Goal: Transaction & Acquisition: Download file/media

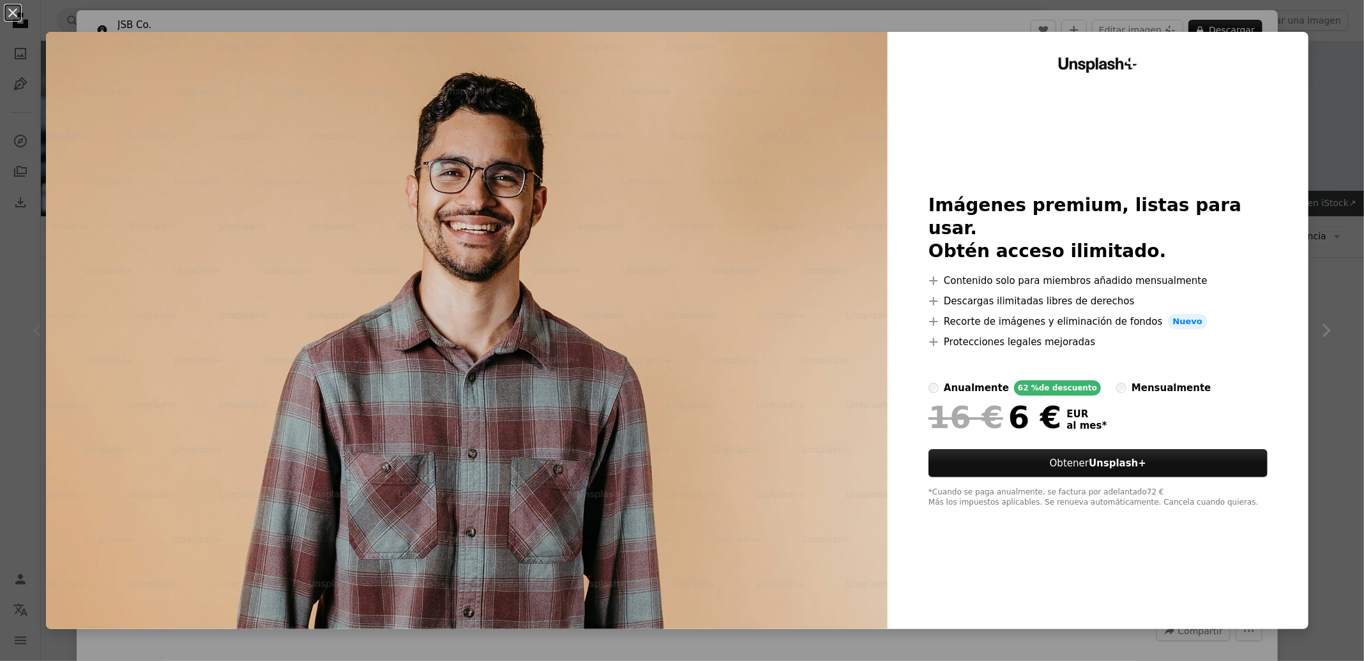
click at [1321, 297] on div "An X shape Unsplash+ Imágenes premium, listas para usar. Obtén acceso ilimitado…" at bounding box center [682, 330] width 1364 height 661
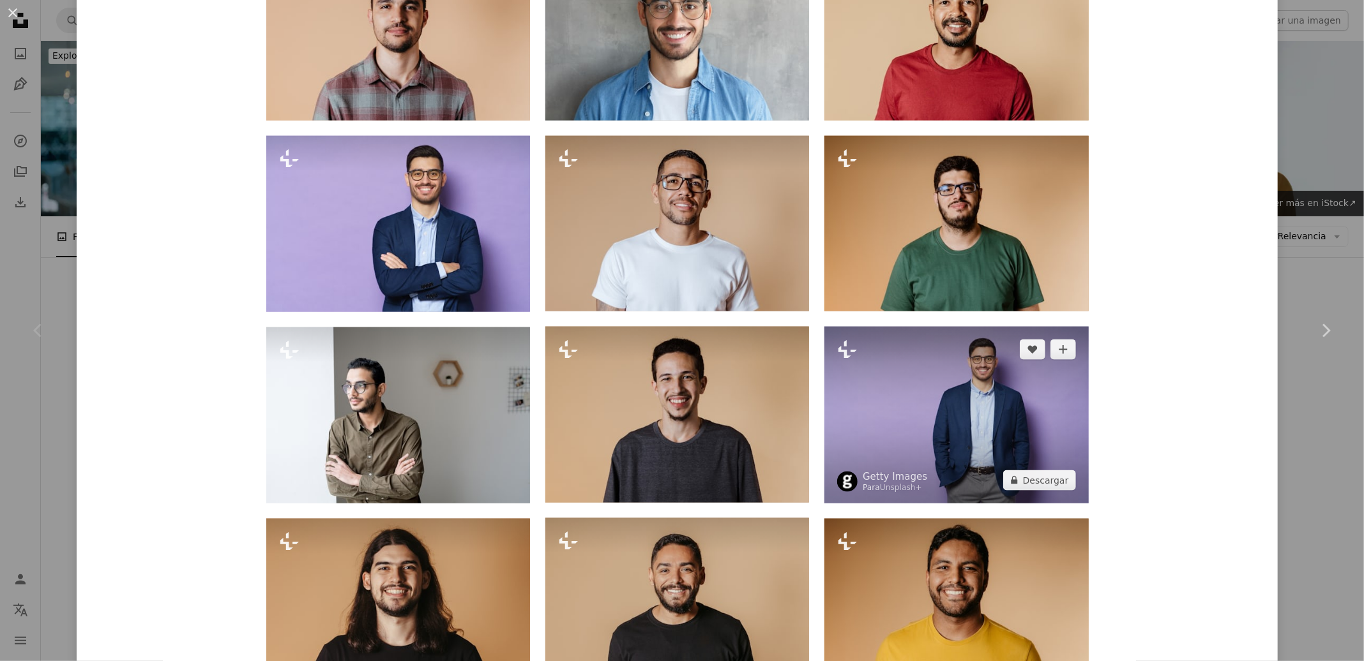
scroll to position [1163, 0]
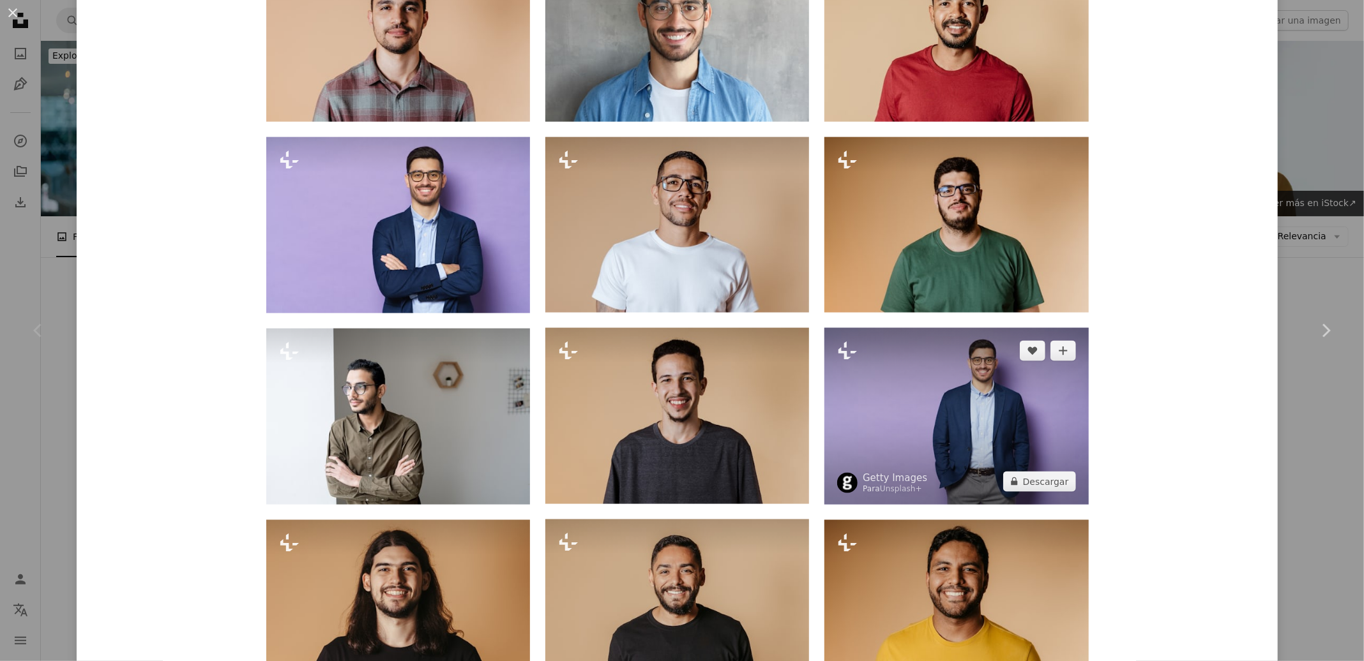
click at [981, 413] on img at bounding box center [956, 416] width 264 height 176
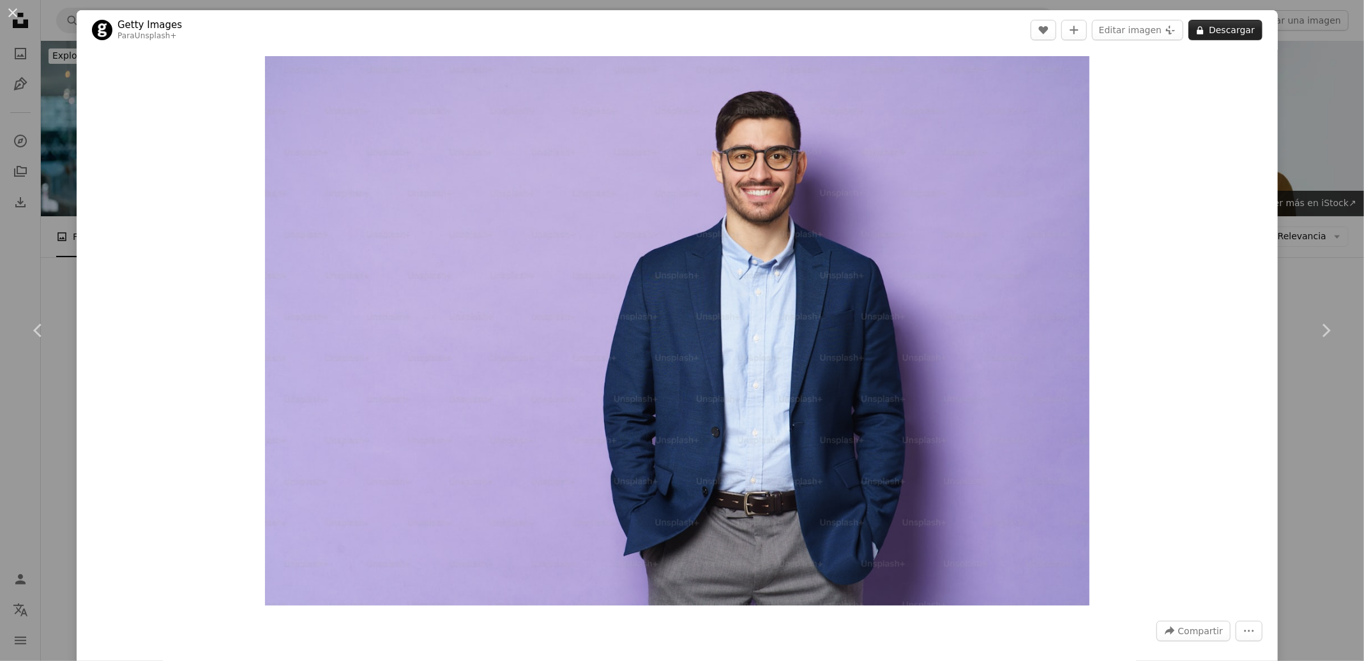
click at [1211, 31] on button "A lock Descargar" at bounding box center [1225, 30] width 74 height 20
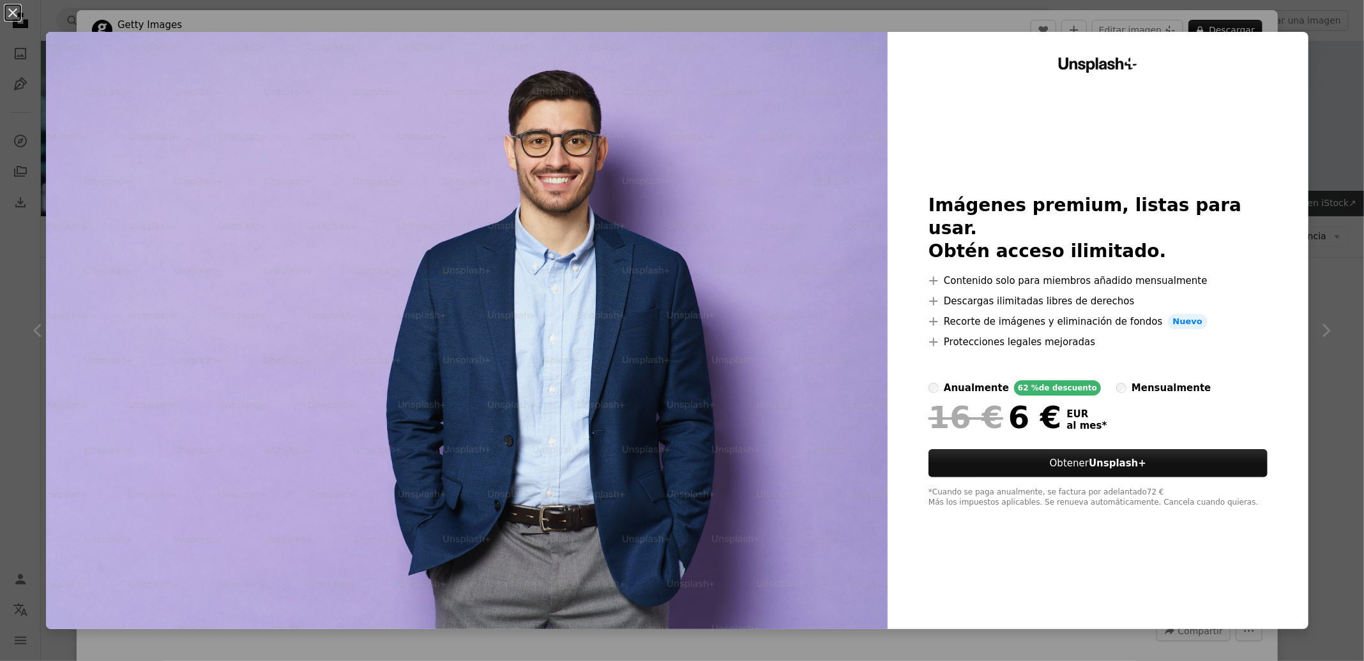
click at [1323, 467] on div "An X shape Unsplash+ Imágenes premium, listas para usar. Obtén acceso ilimitado…" at bounding box center [682, 330] width 1364 height 661
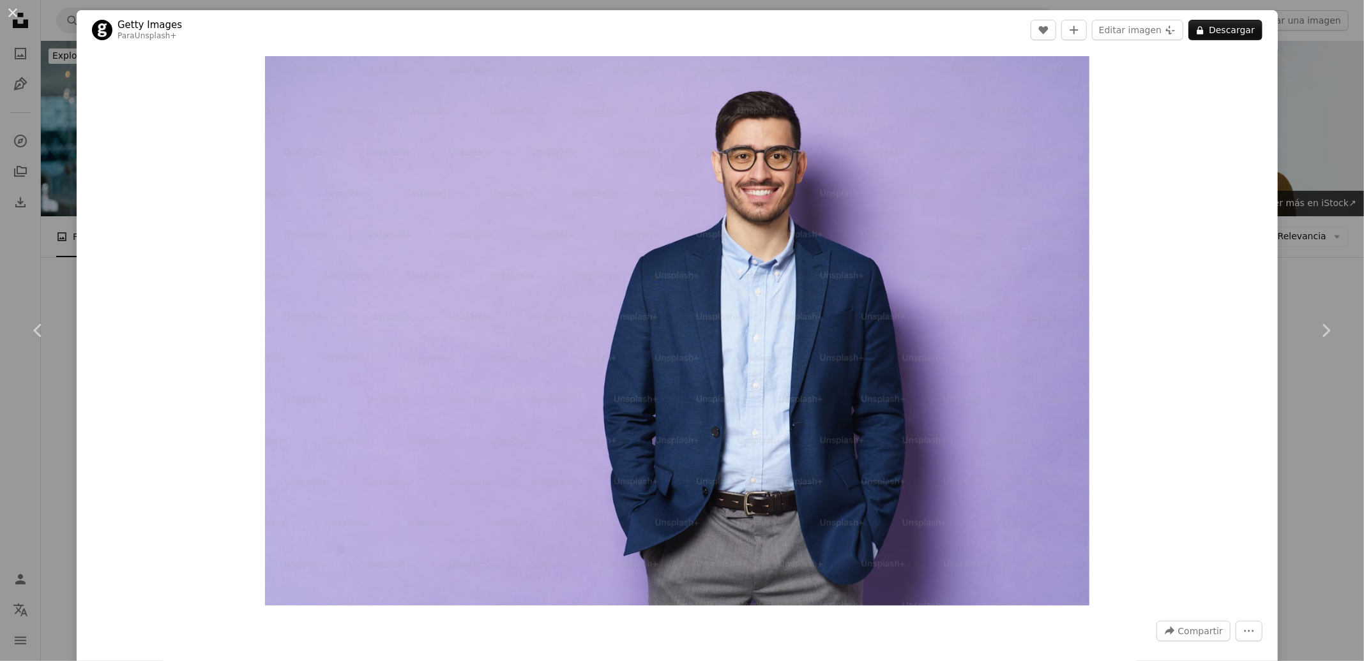
drag, startPoint x: 1309, startPoint y: 462, endPoint x: 1277, endPoint y: 463, distance: 31.9
click at [1309, 462] on div "An X shape Chevron left Chevron right Getty Images Para Unsplash+ A heart A plu…" at bounding box center [682, 330] width 1364 height 661
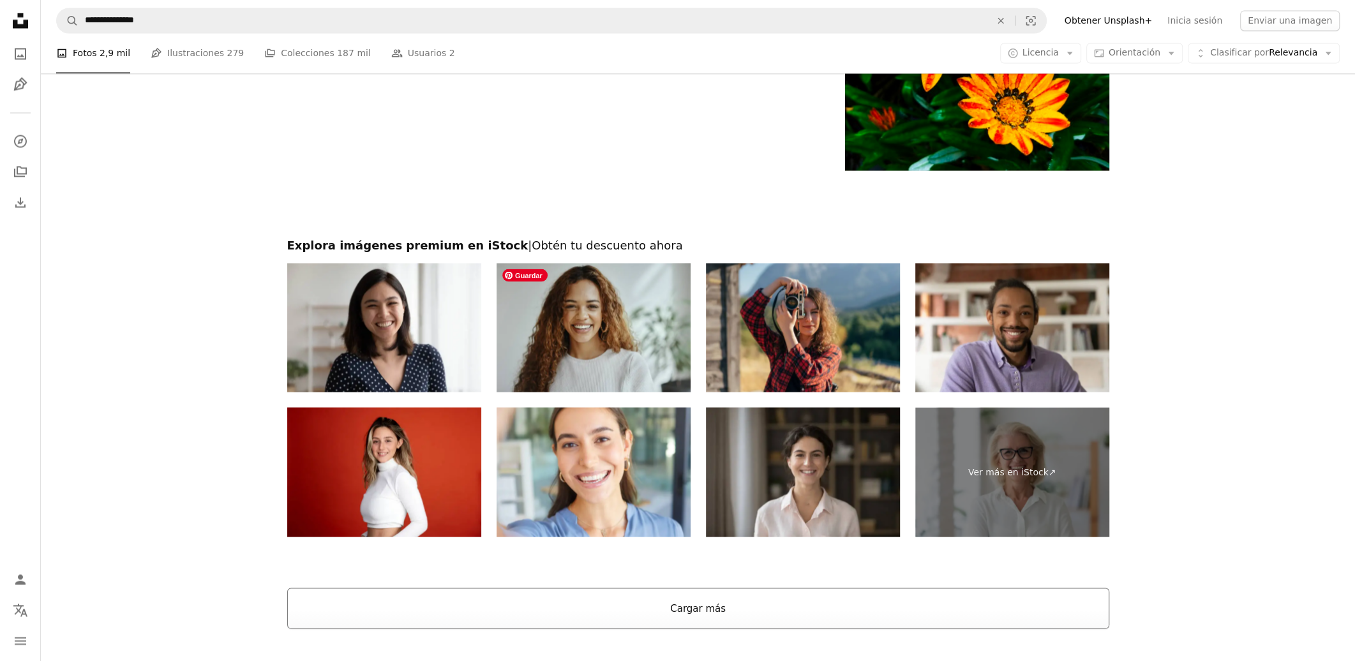
scroll to position [2515, 0]
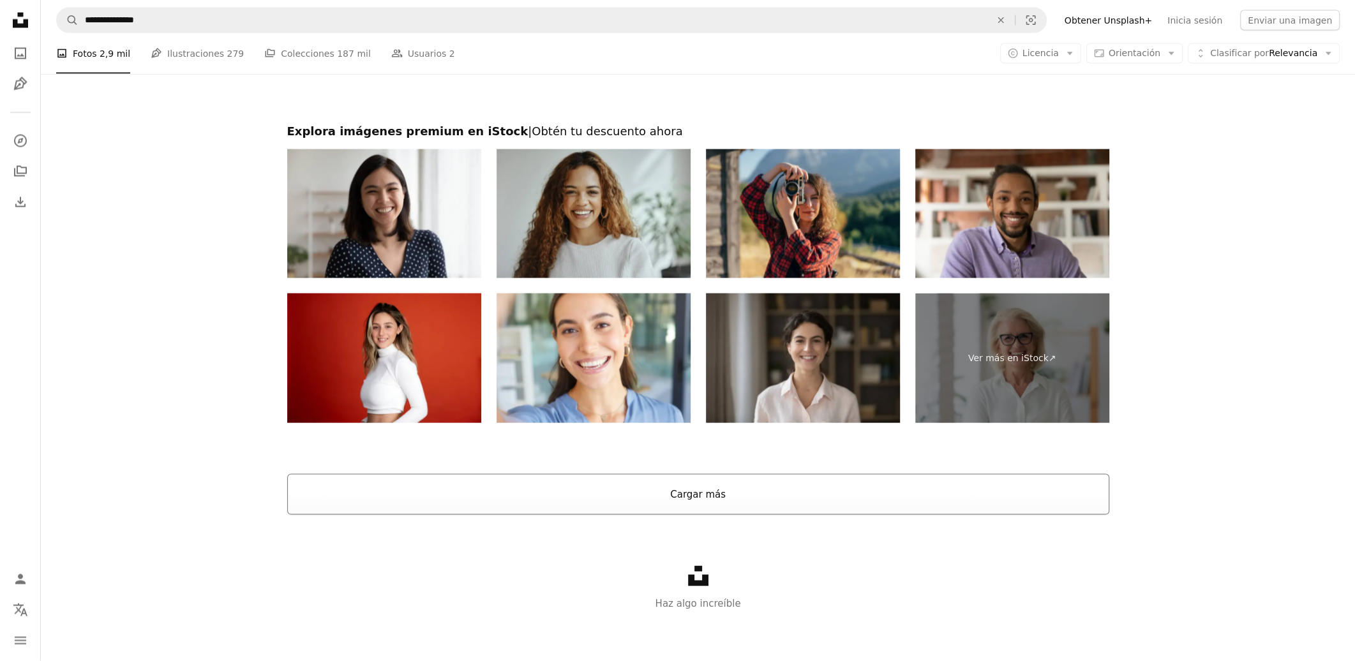
click at [710, 493] on button "Cargar más" at bounding box center [698, 494] width 822 height 41
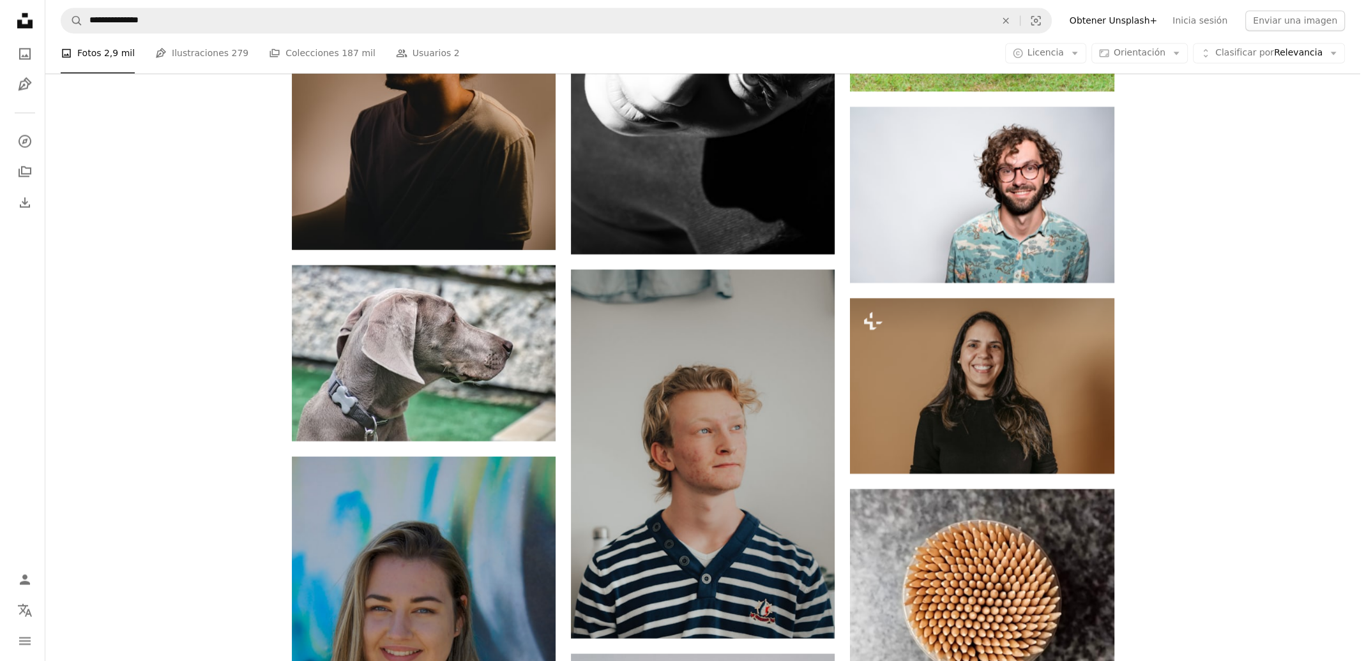
scroll to position [7114, 0]
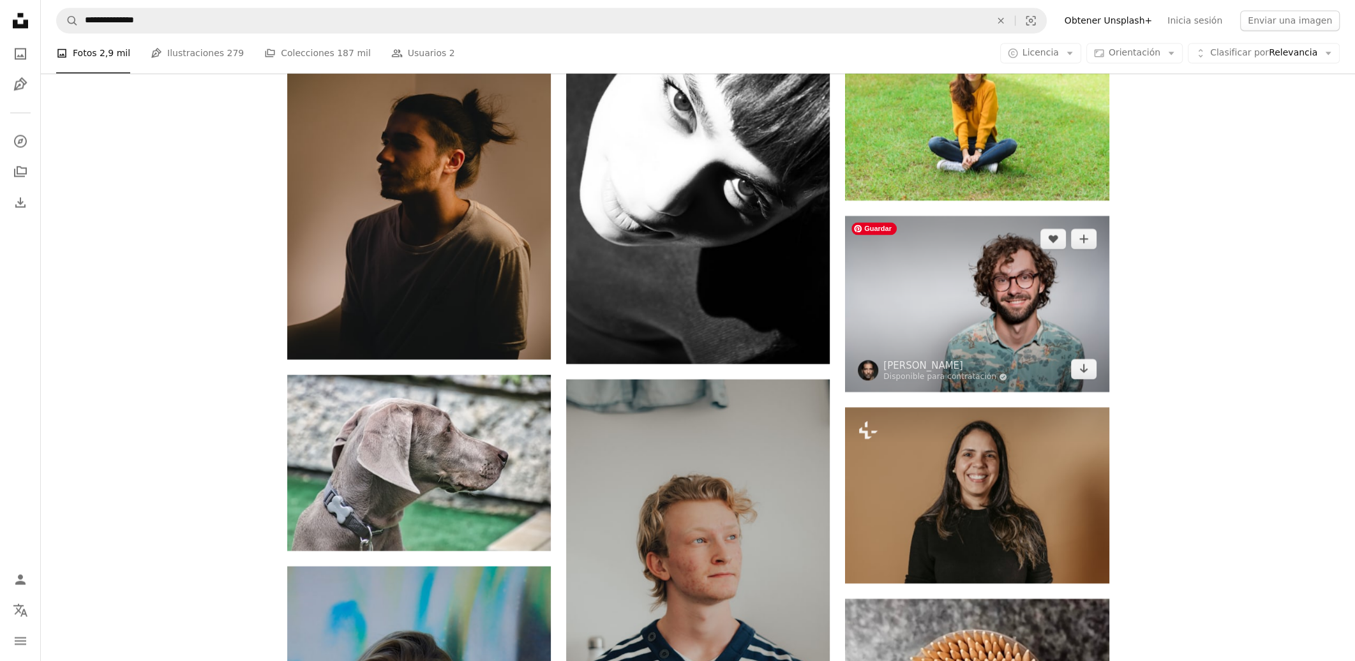
click at [1021, 331] on img at bounding box center [977, 304] width 264 height 176
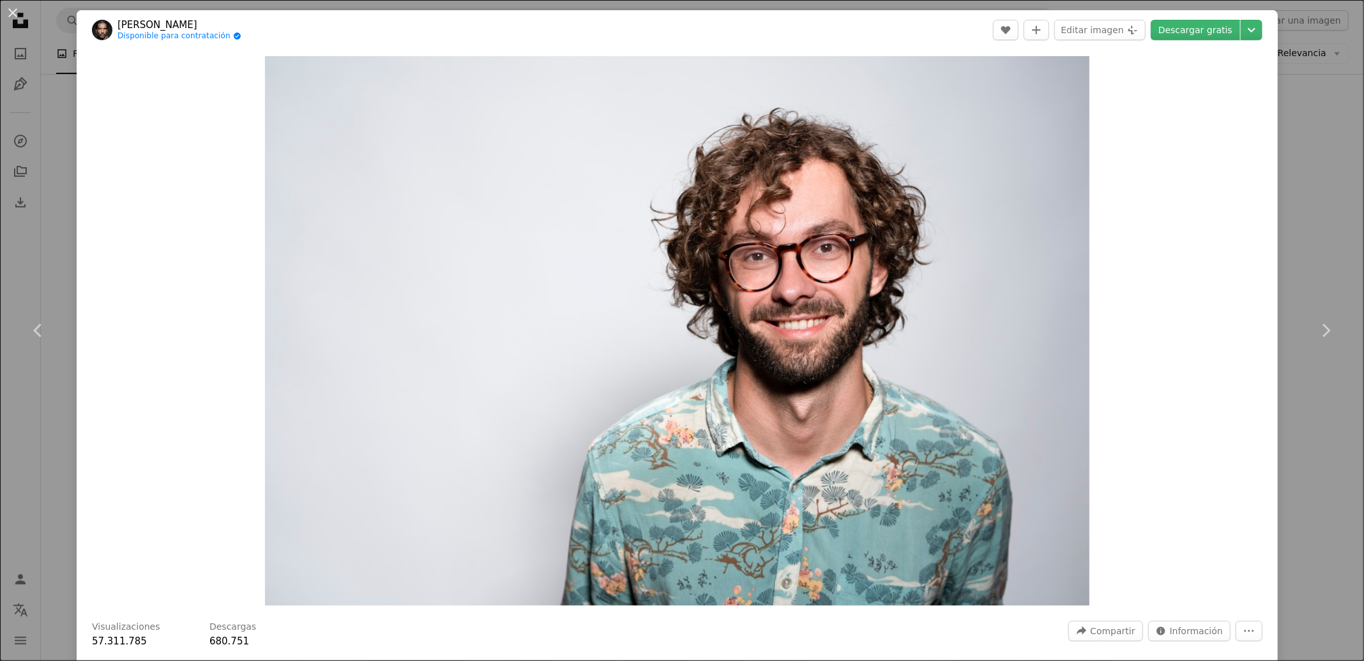
click at [1192, 26] on link "Descargar gratis" at bounding box center [1194, 30] width 89 height 20
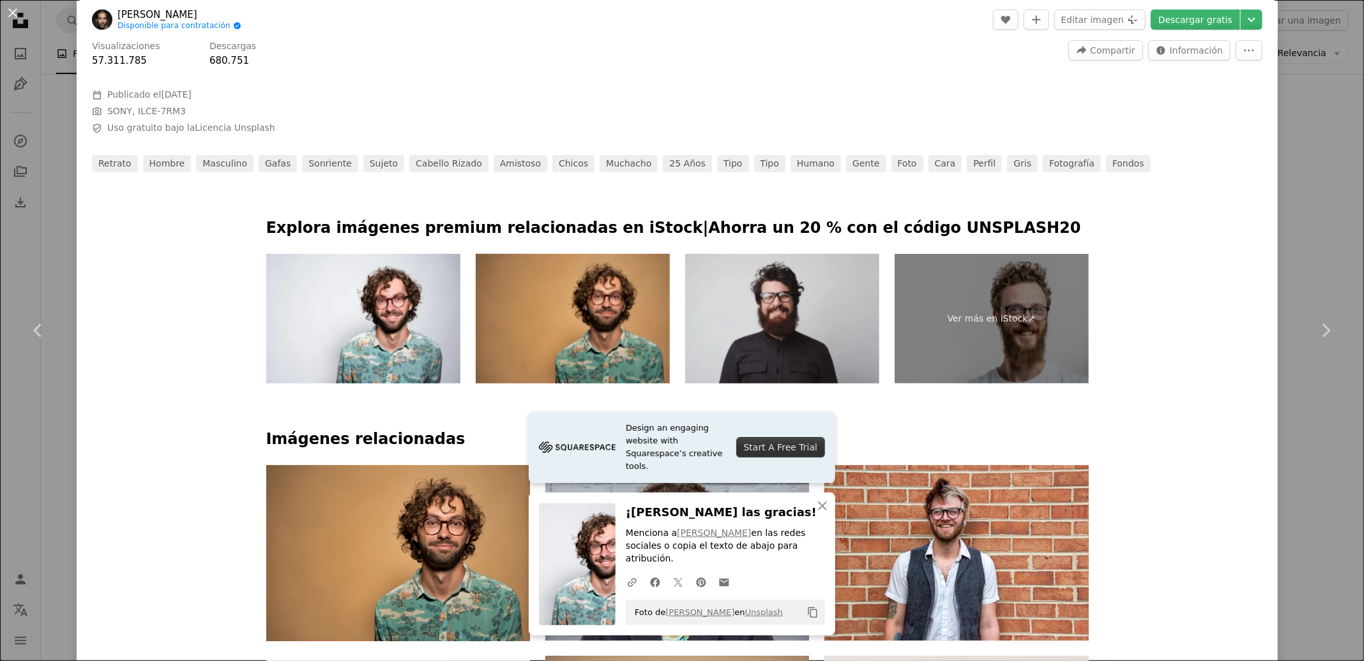
scroll to position [732, 0]
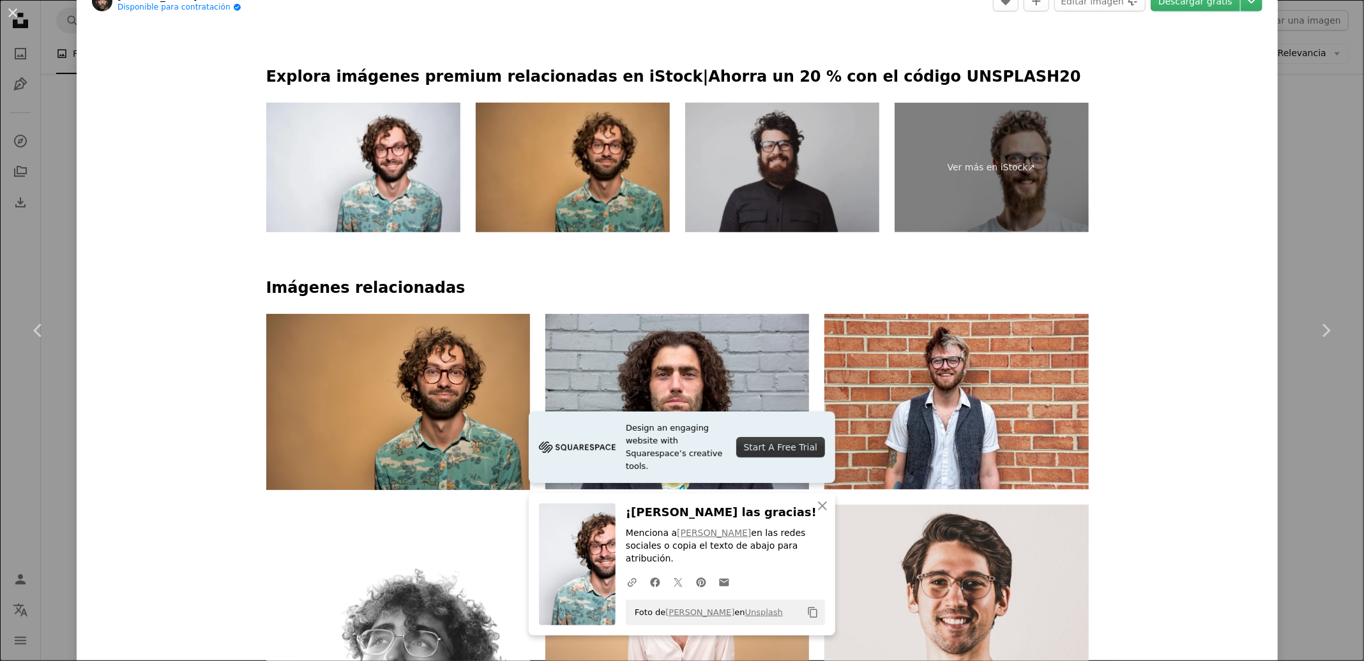
click at [804, 202] on img at bounding box center [782, 168] width 194 height 130
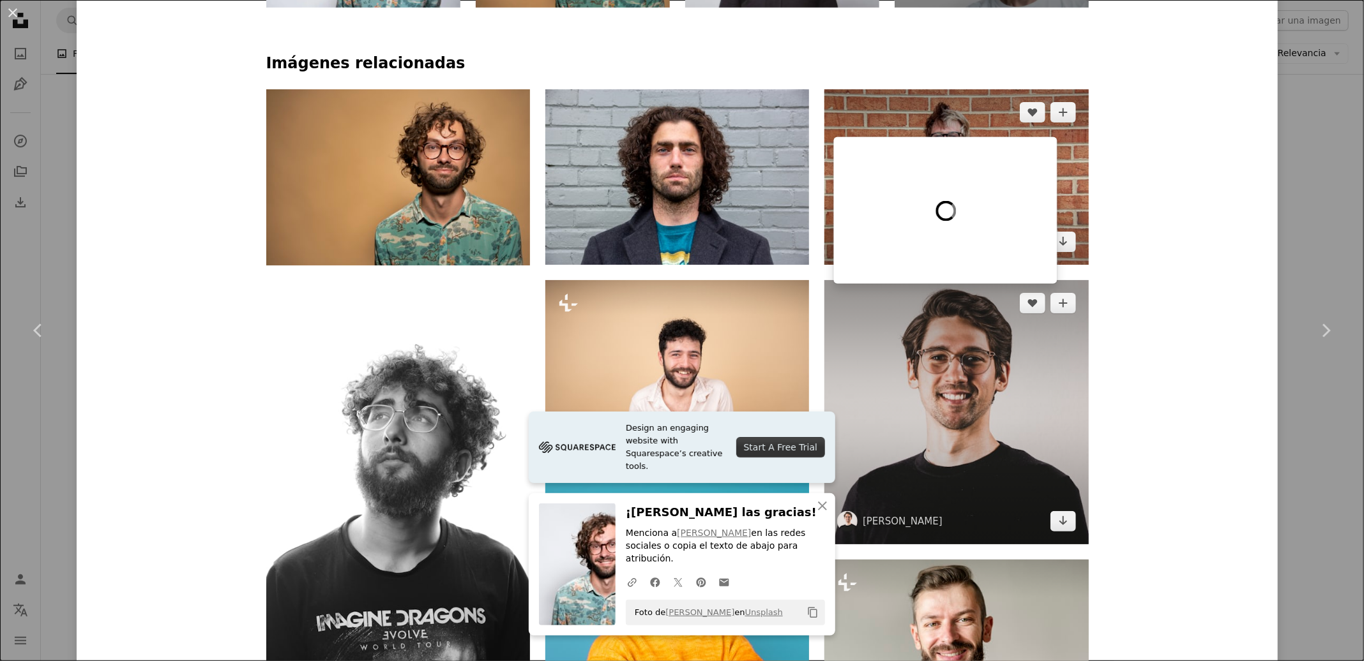
scroll to position [1085, 0]
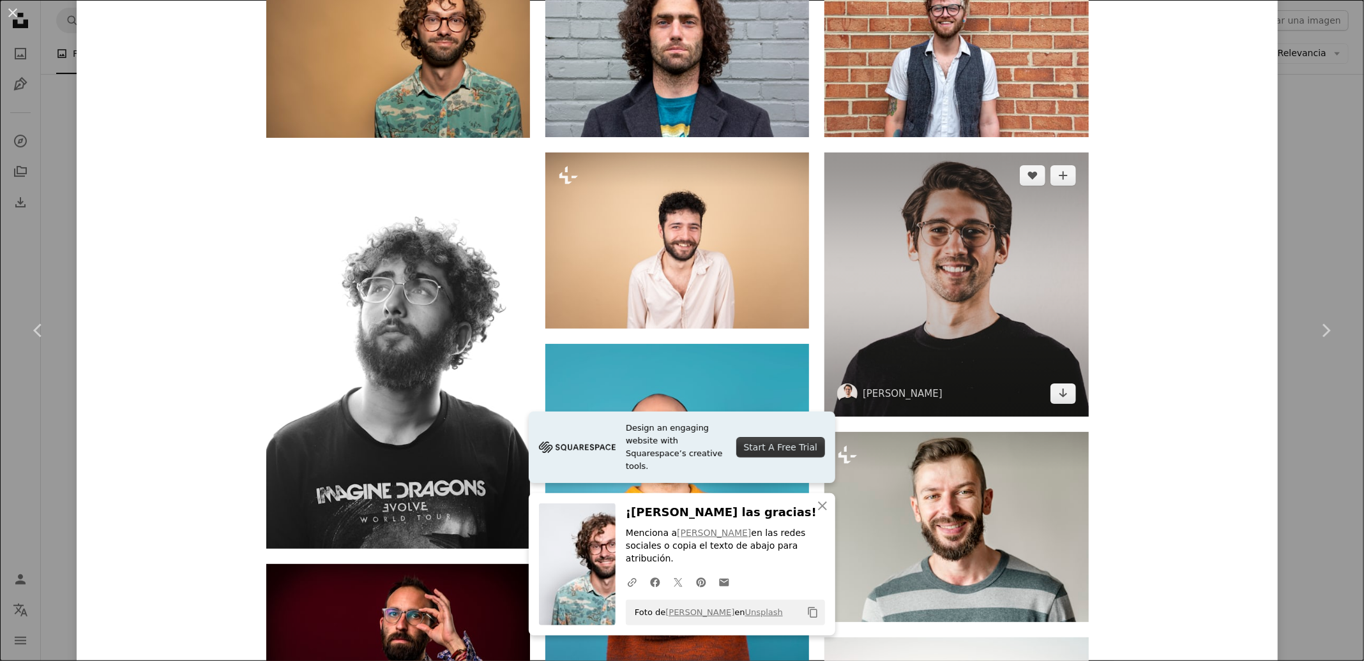
click at [1018, 296] on img at bounding box center [956, 285] width 264 height 264
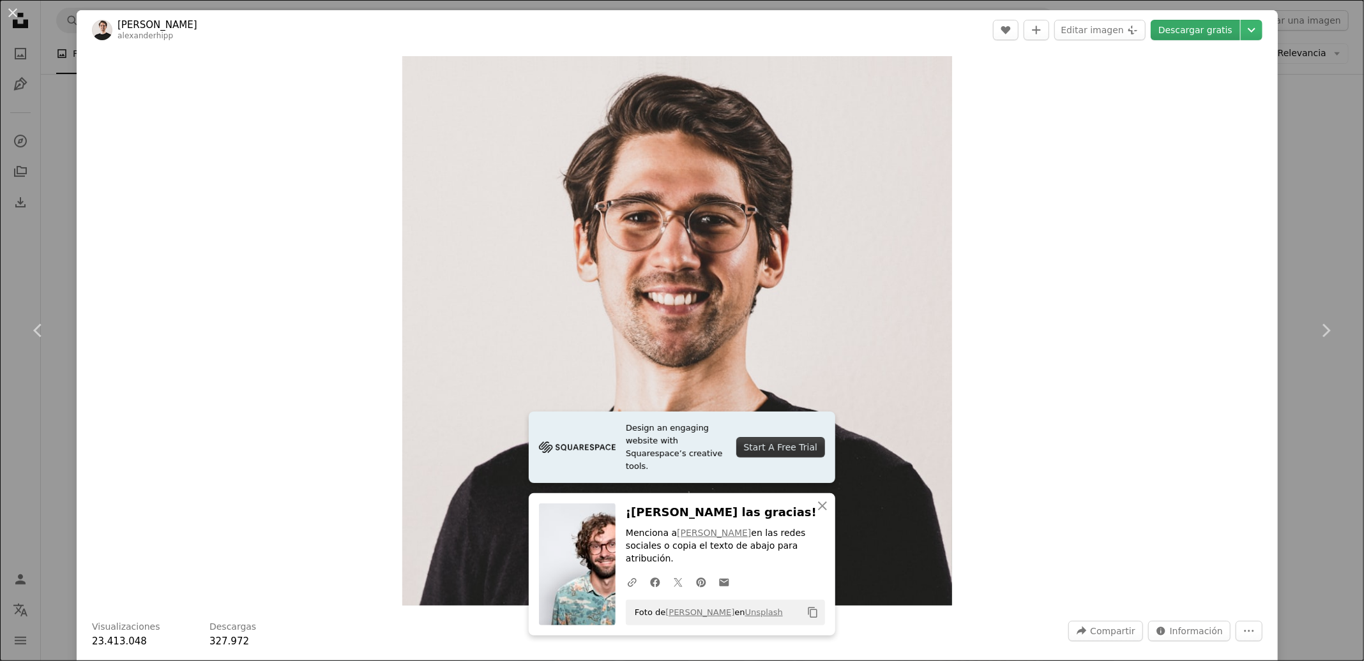
click at [1184, 28] on link "Descargar gratis" at bounding box center [1194, 30] width 89 height 20
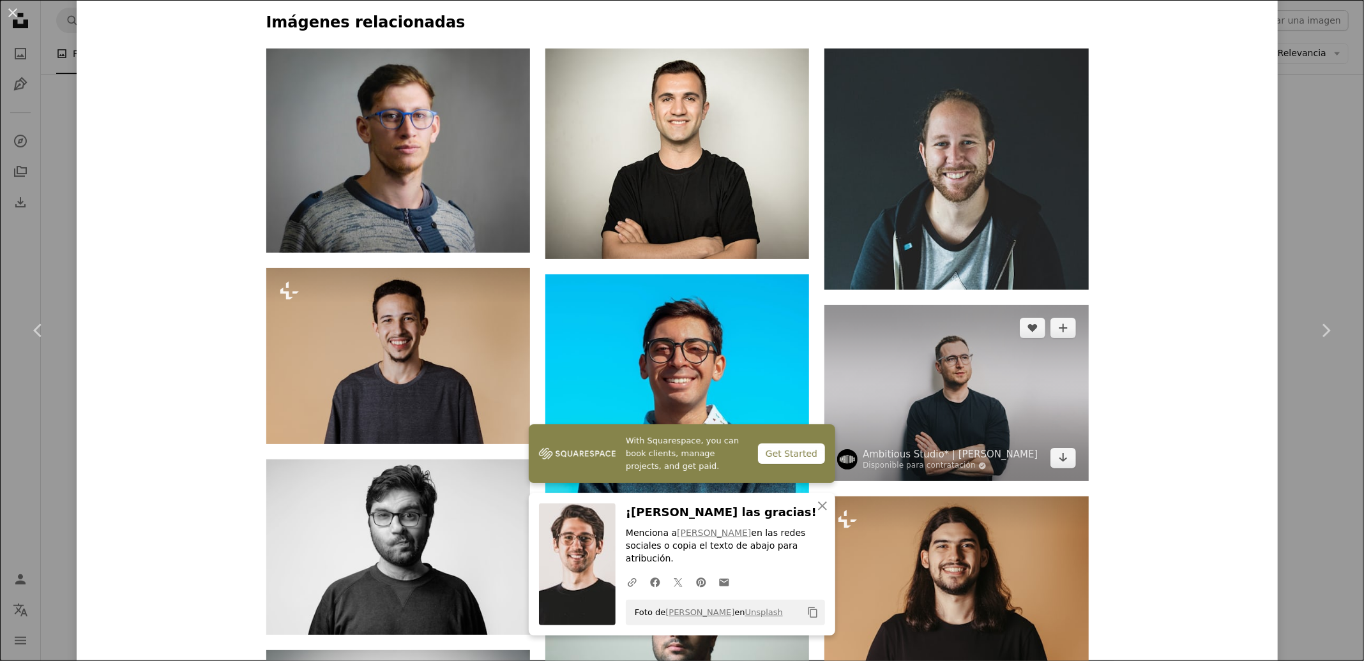
scroll to position [1023, 0]
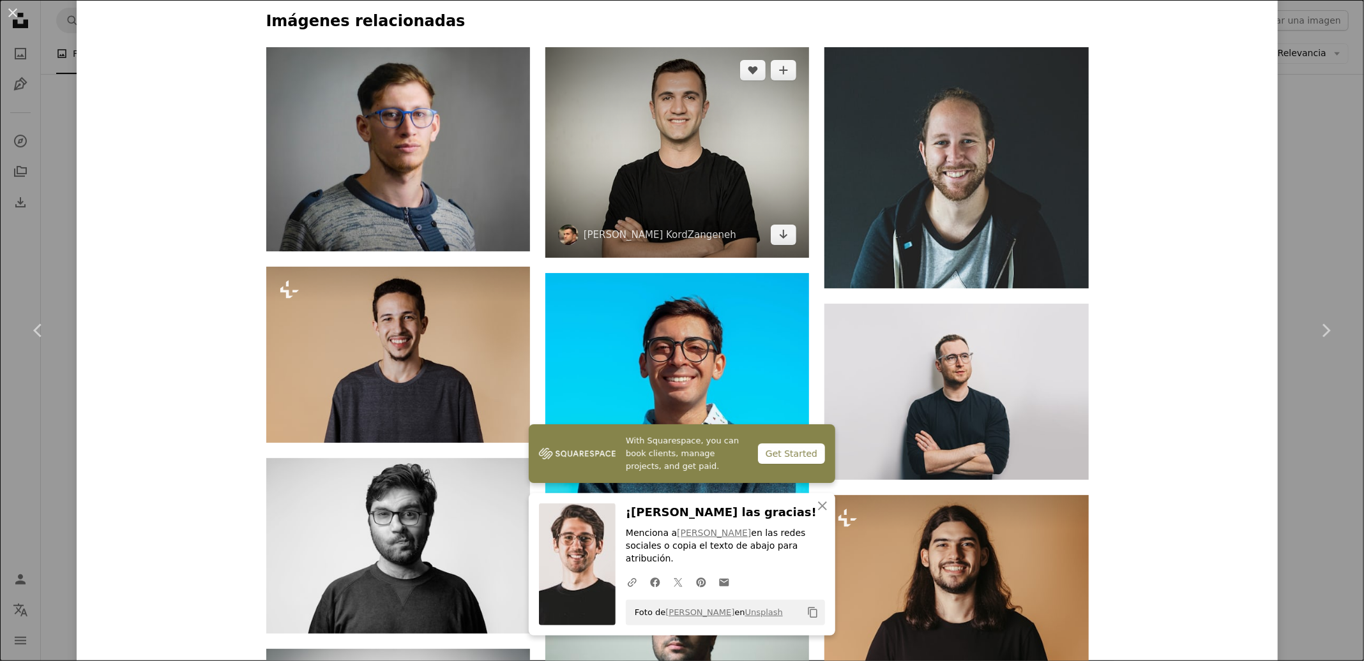
click at [767, 174] on img at bounding box center [677, 152] width 264 height 211
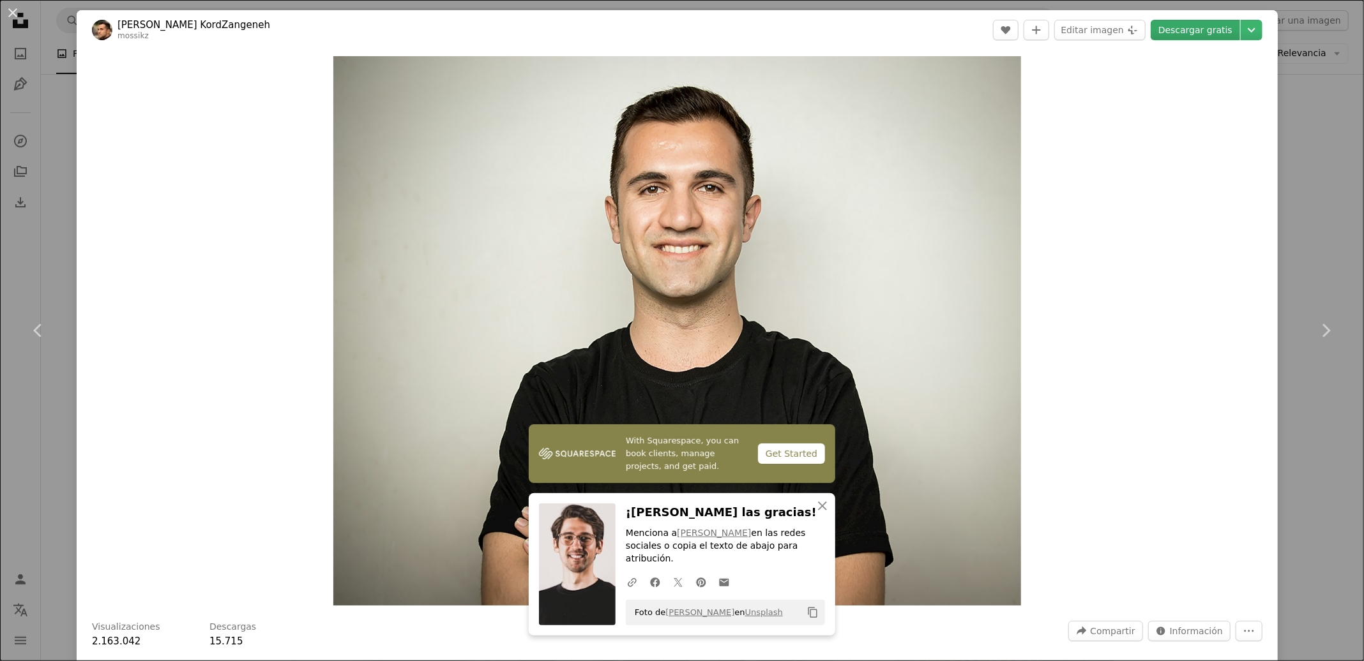
click at [1179, 31] on link "Descargar gratis" at bounding box center [1194, 30] width 89 height 20
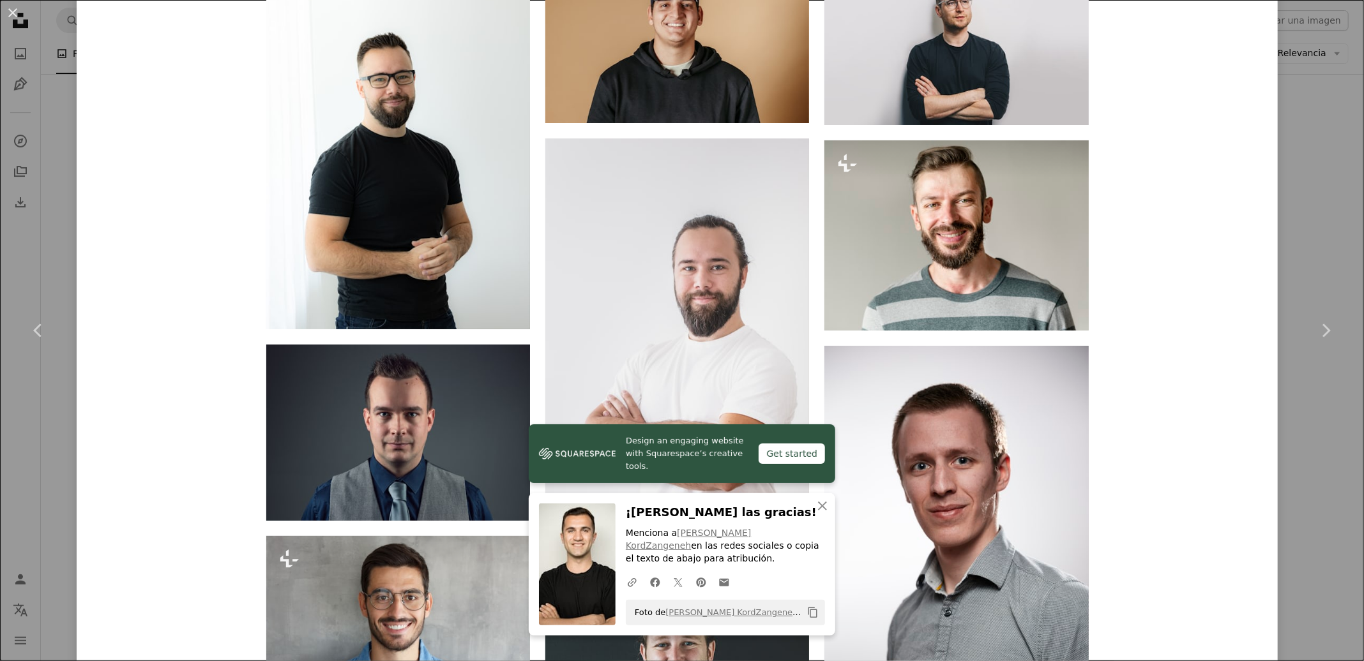
scroll to position [1969, 0]
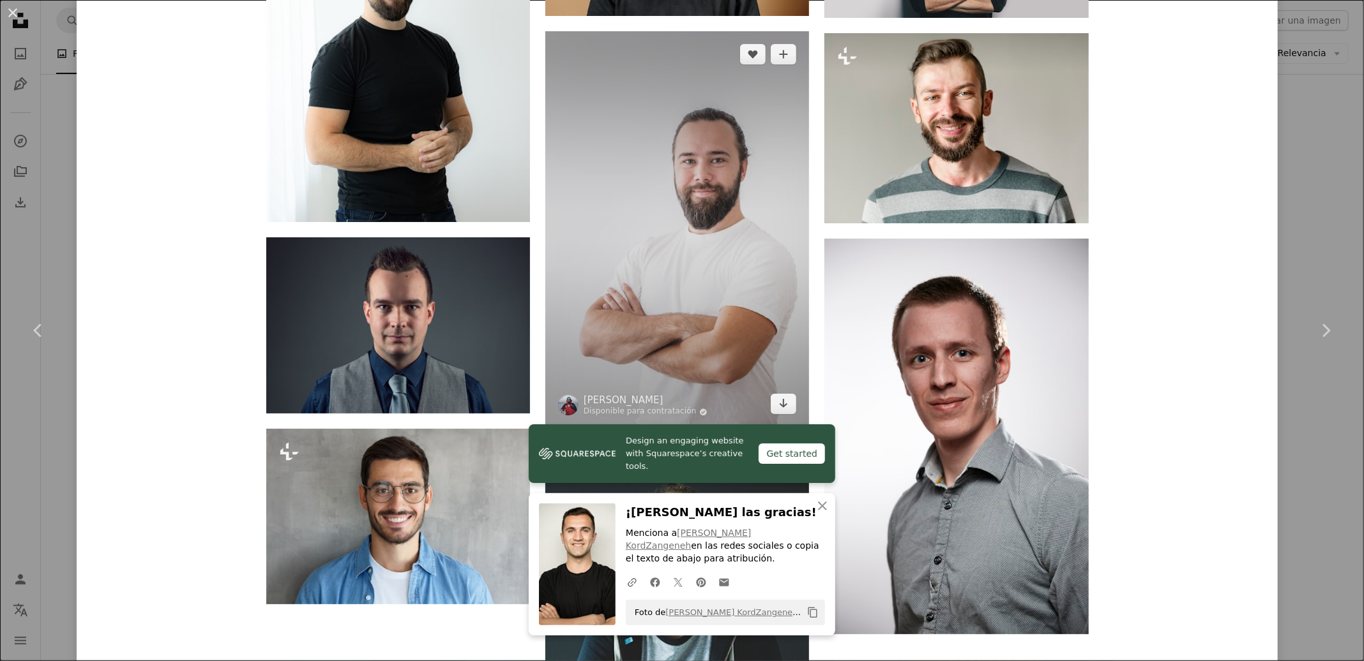
click at [712, 237] on img at bounding box center [677, 229] width 264 height 396
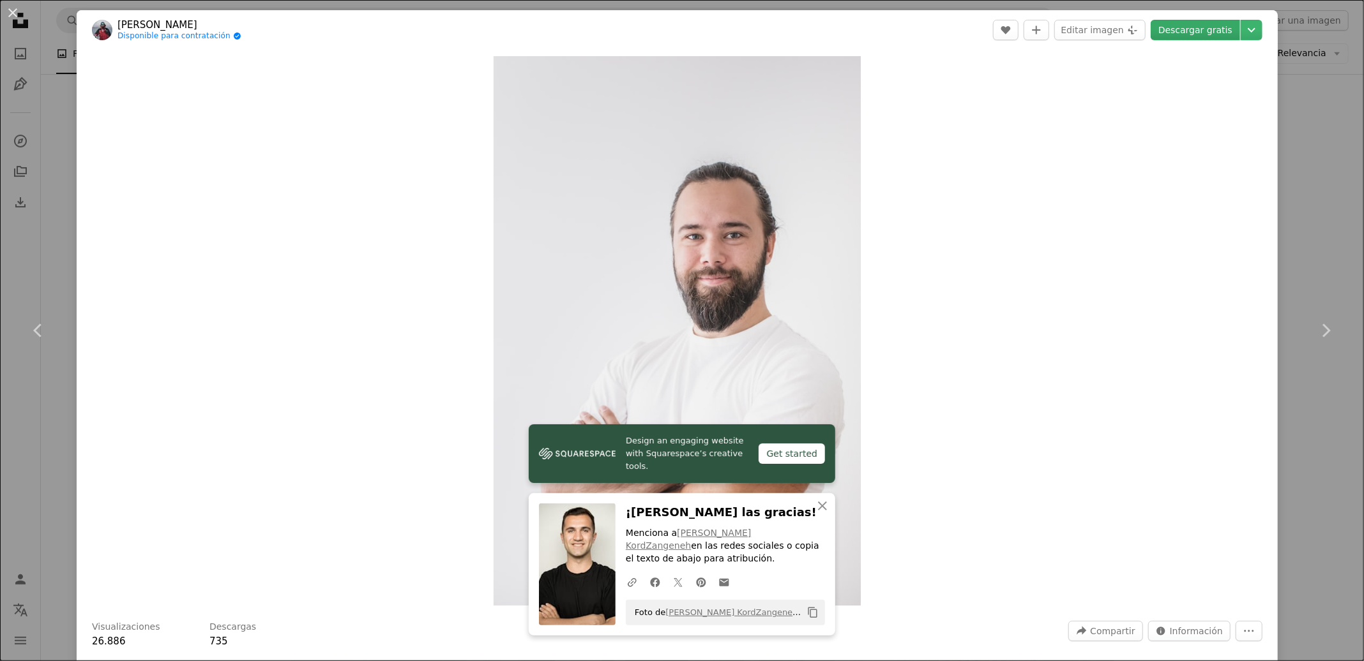
click at [1182, 33] on link "Descargar gratis" at bounding box center [1194, 30] width 89 height 20
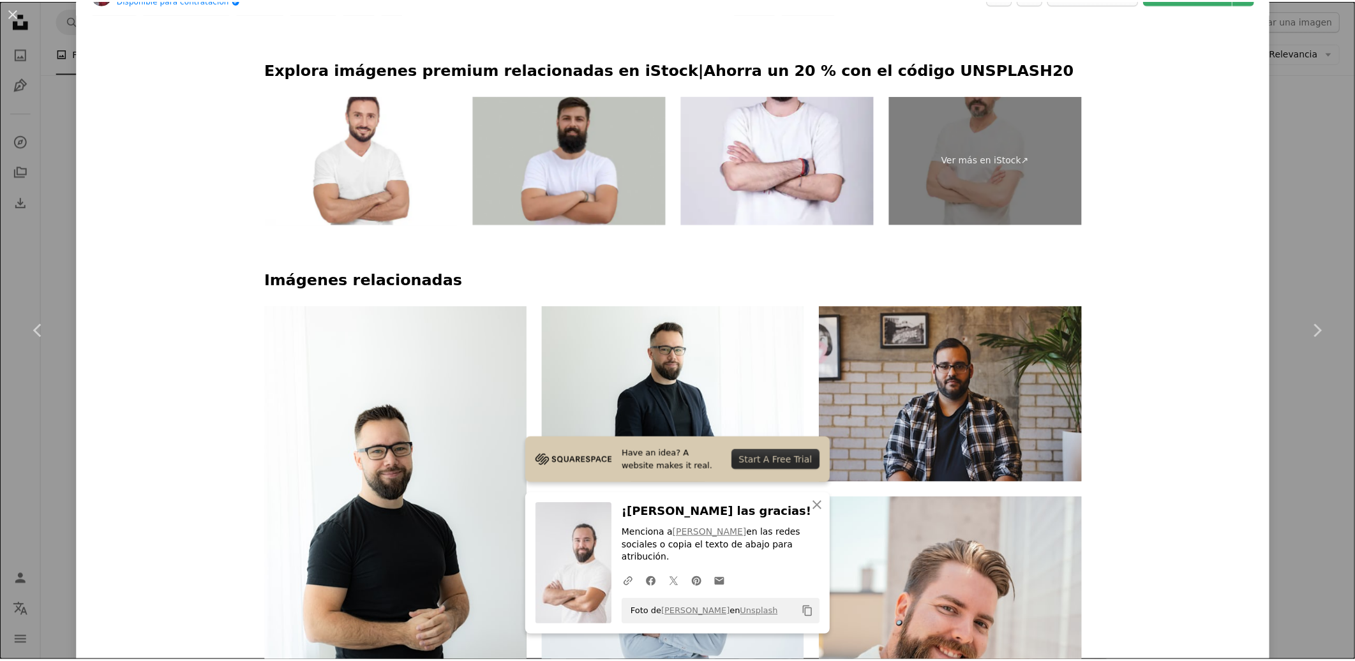
scroll to position [751, 0]
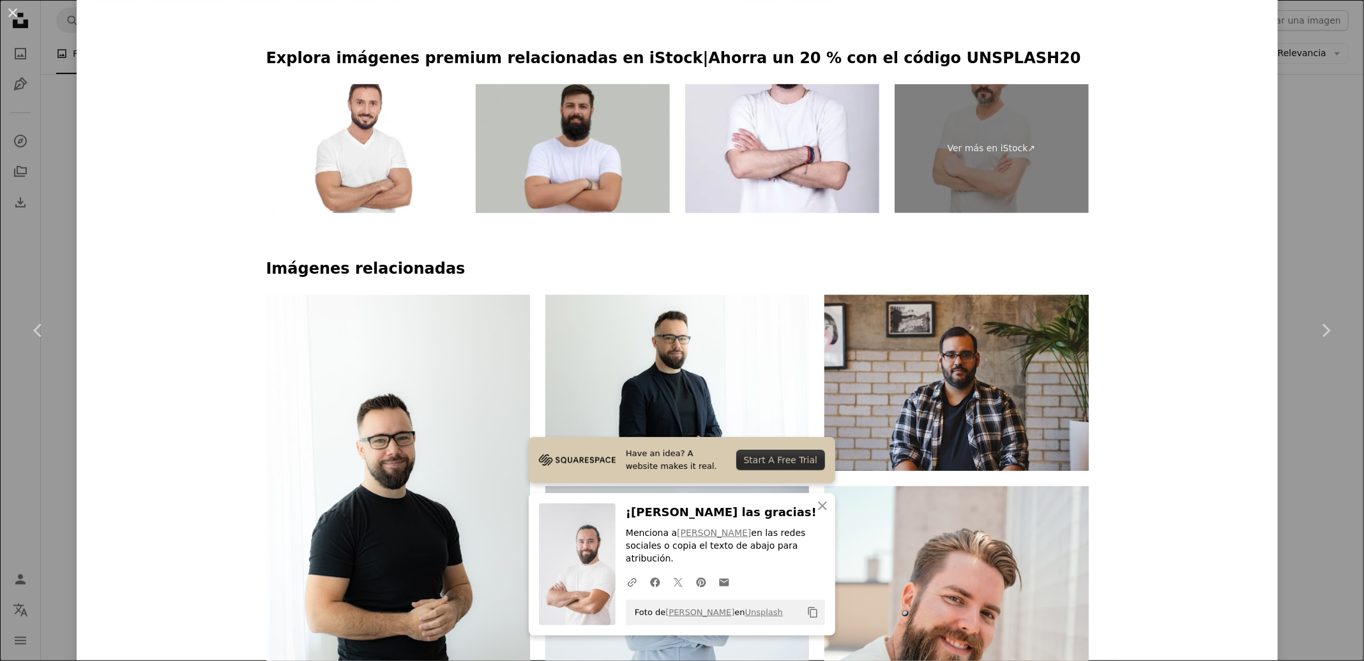
click at [1309, 398] on div "An X shape Chevron left Chevron right Have an idea? A website makes it real. St…" at bounding box center [682, 330] width 1364 height 661
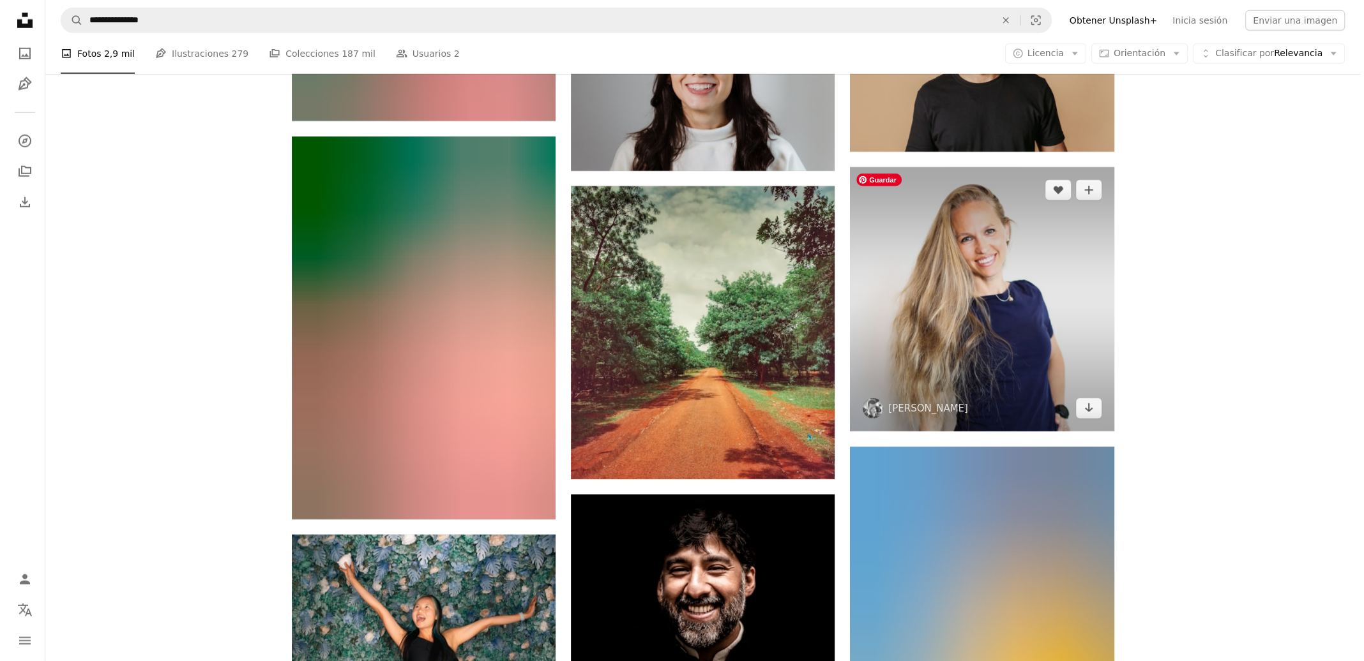
scroll to position [13508, 0]
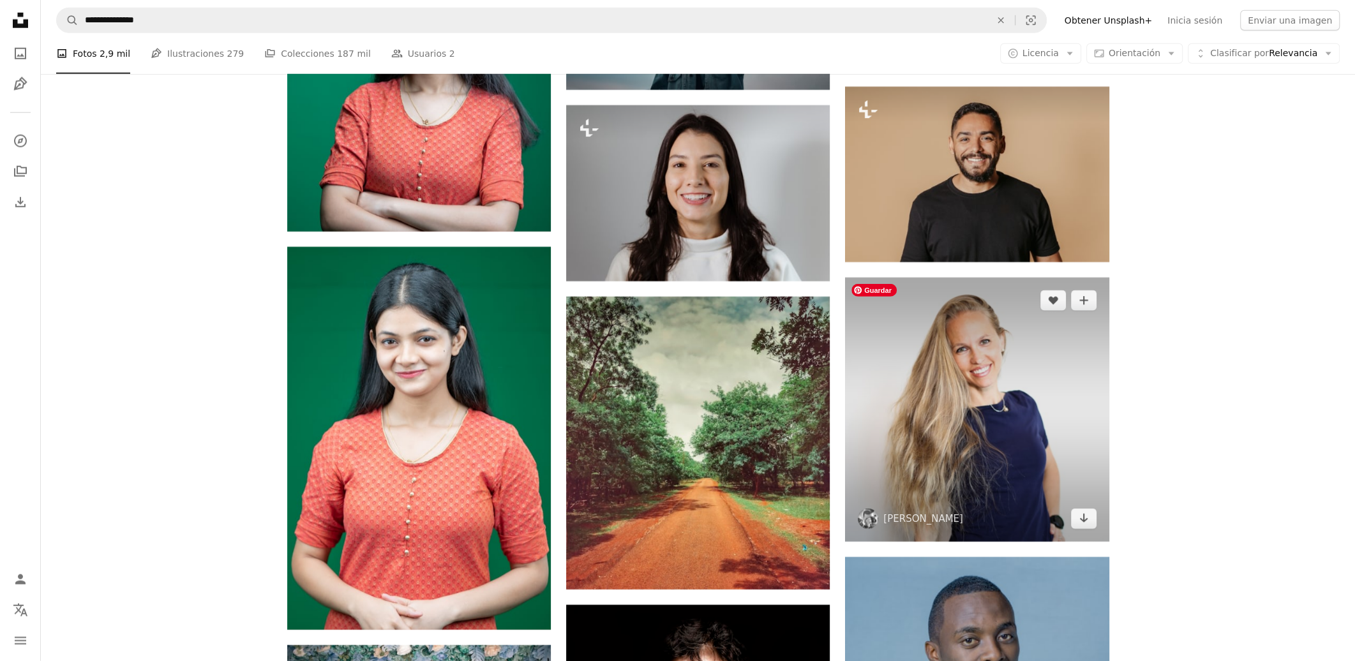
click at [981, 392] on img at bounding box center [977, 410] width 264 height 264
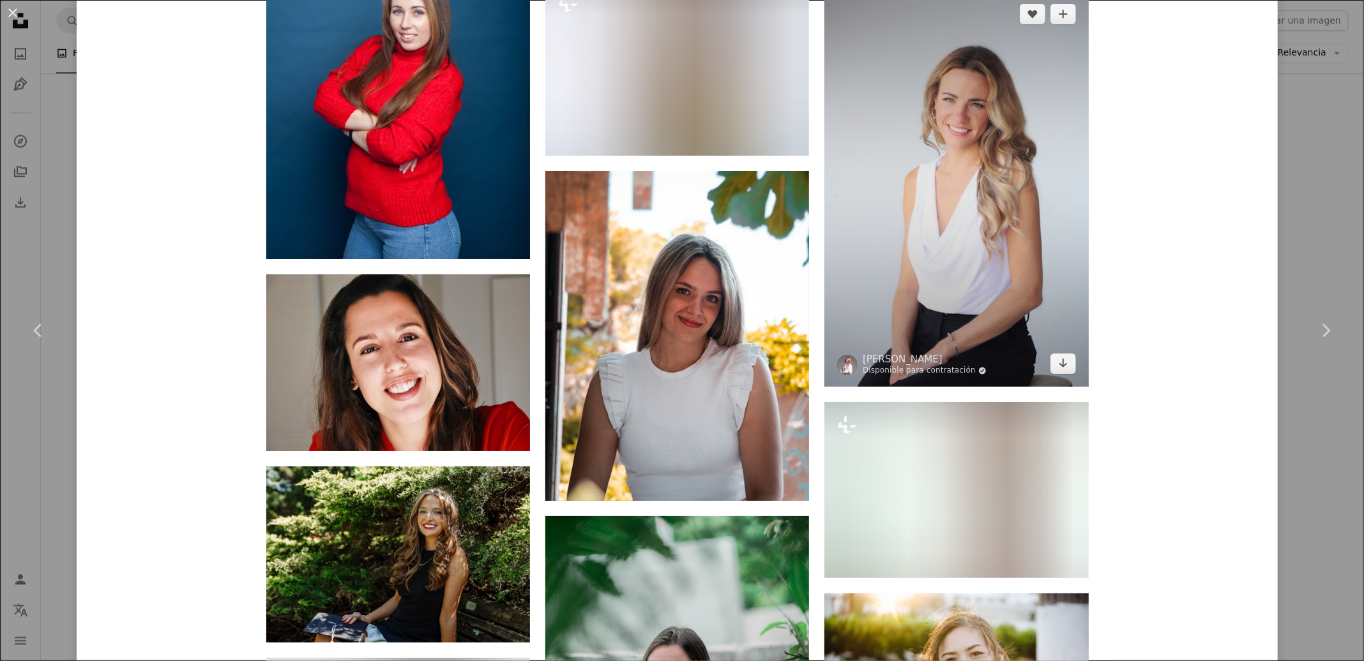
scroll to position [5416, 0]
